Goal: Transaction & Acquisition: Purchase product/service

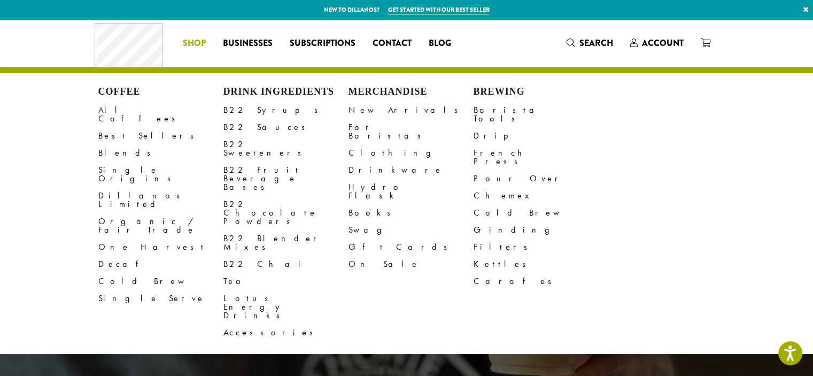
click at [194, 41] on li "Coffee All Coffees Best Sellers Blends Single Origins Dillanos Limited Organic …" at bounding box center [194, 43] width 40 height 17
click at [232, 113] on link "B22 Syrups" at bounding box center [285, 110] width 125 height 17
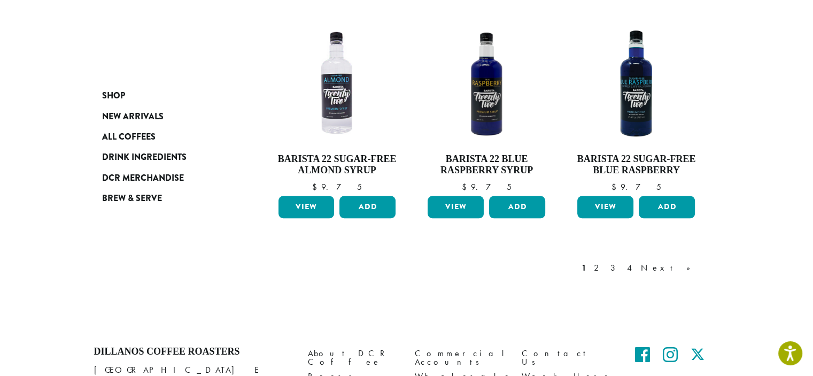
scroll to position [962, 0]
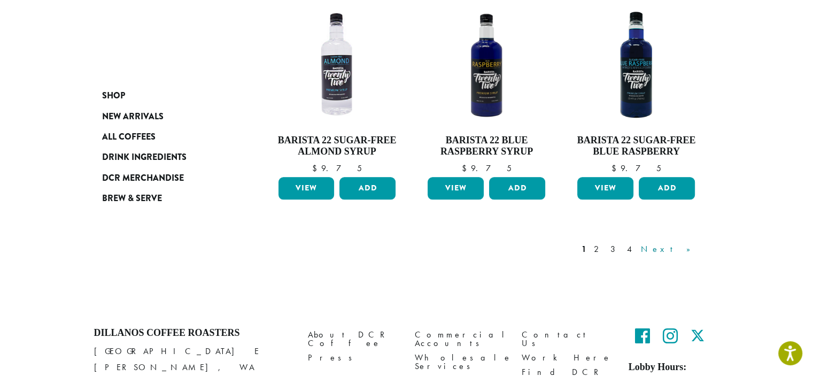
click at [682, 243] on link "Next »" at bounding box center [668, 249] width 61 height 13
